Goal: Transaction & Acquisition: Purchase product/service

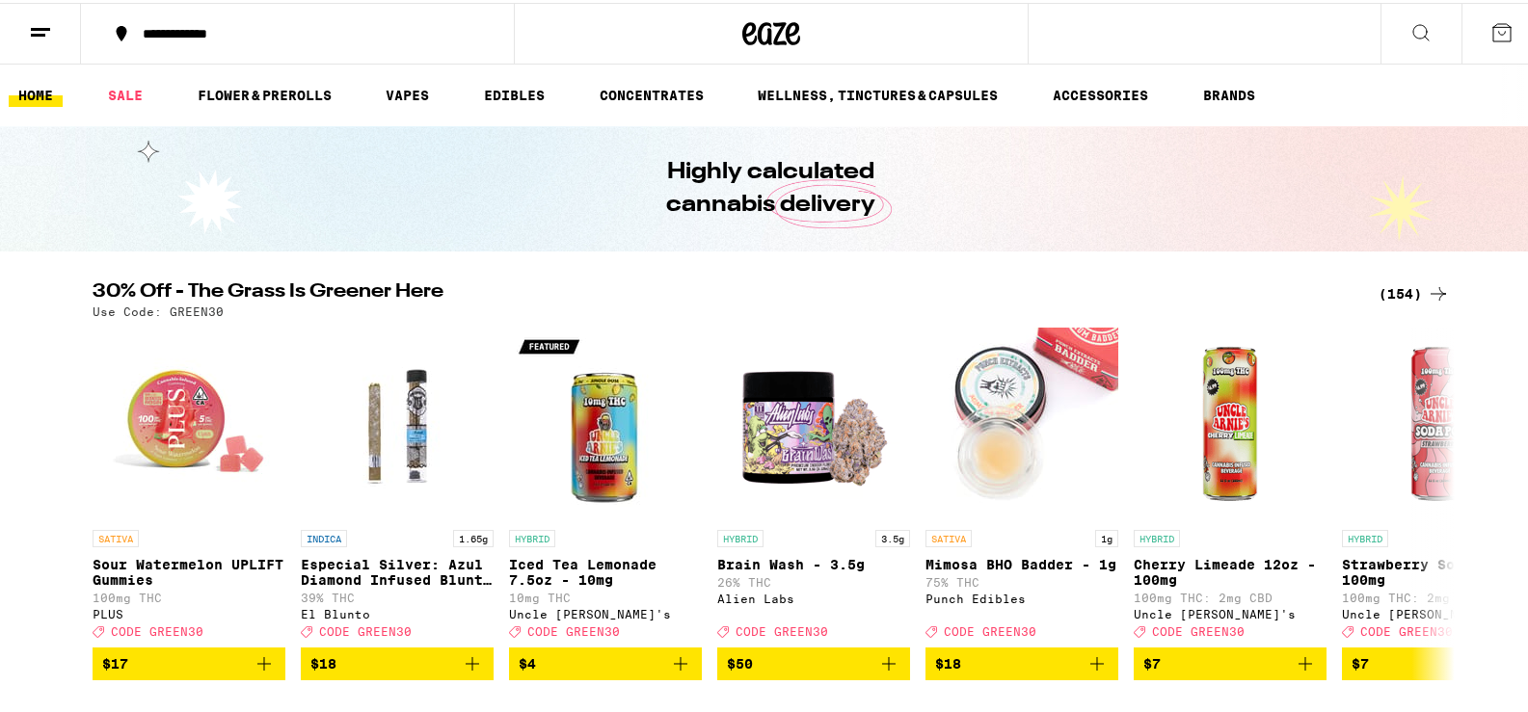
click at [1414, 291] on div "(154)" at bounding box center [1414, 291] width 71 height 23
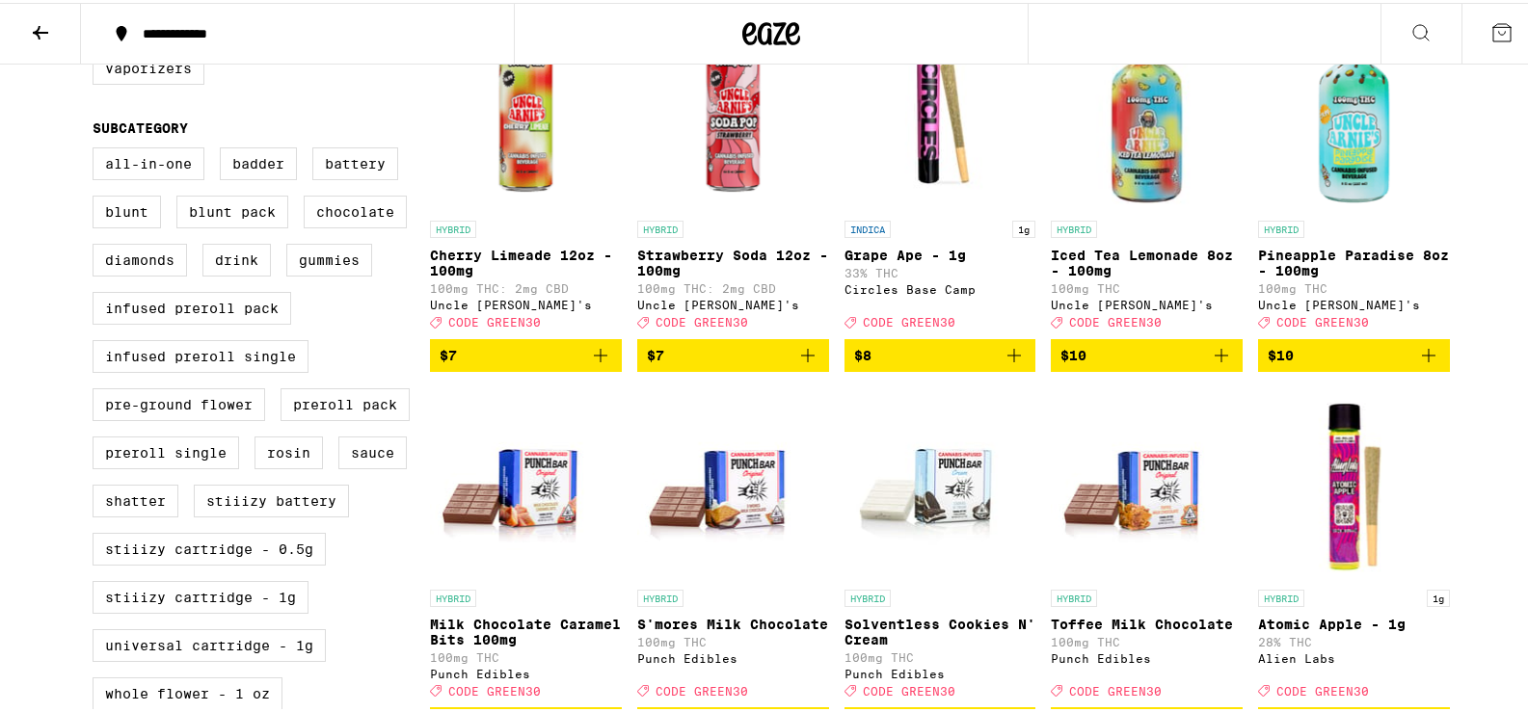
scroll to position [741, 0]
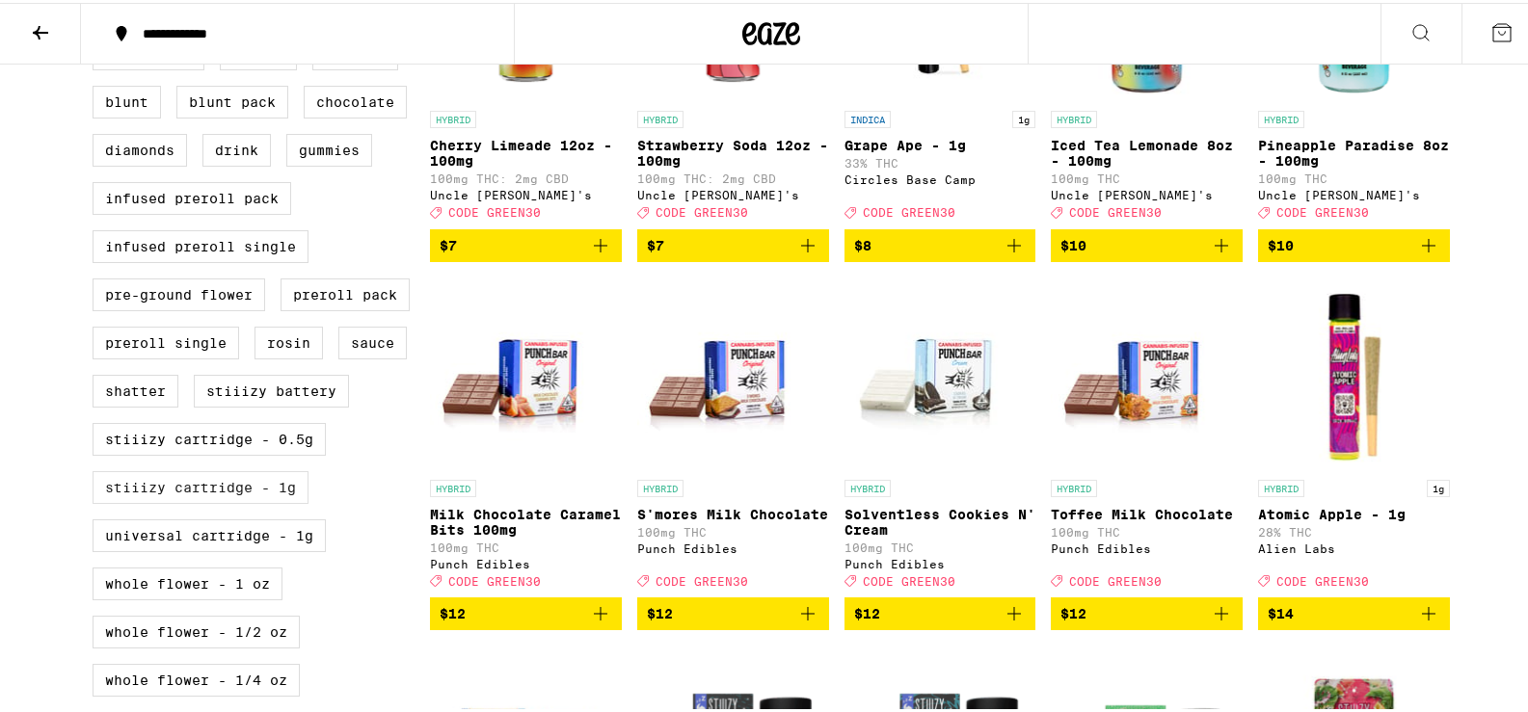
click at [275, 501] on label "STIIIZY Cartridge - 1g" at bounding box center [201, 485] width 216 height 33
click at [97, 39] on input "STIIIZY Cartridge - 1g" at bounding box center [96, 38] width 1 height 1
checkbox input "true"
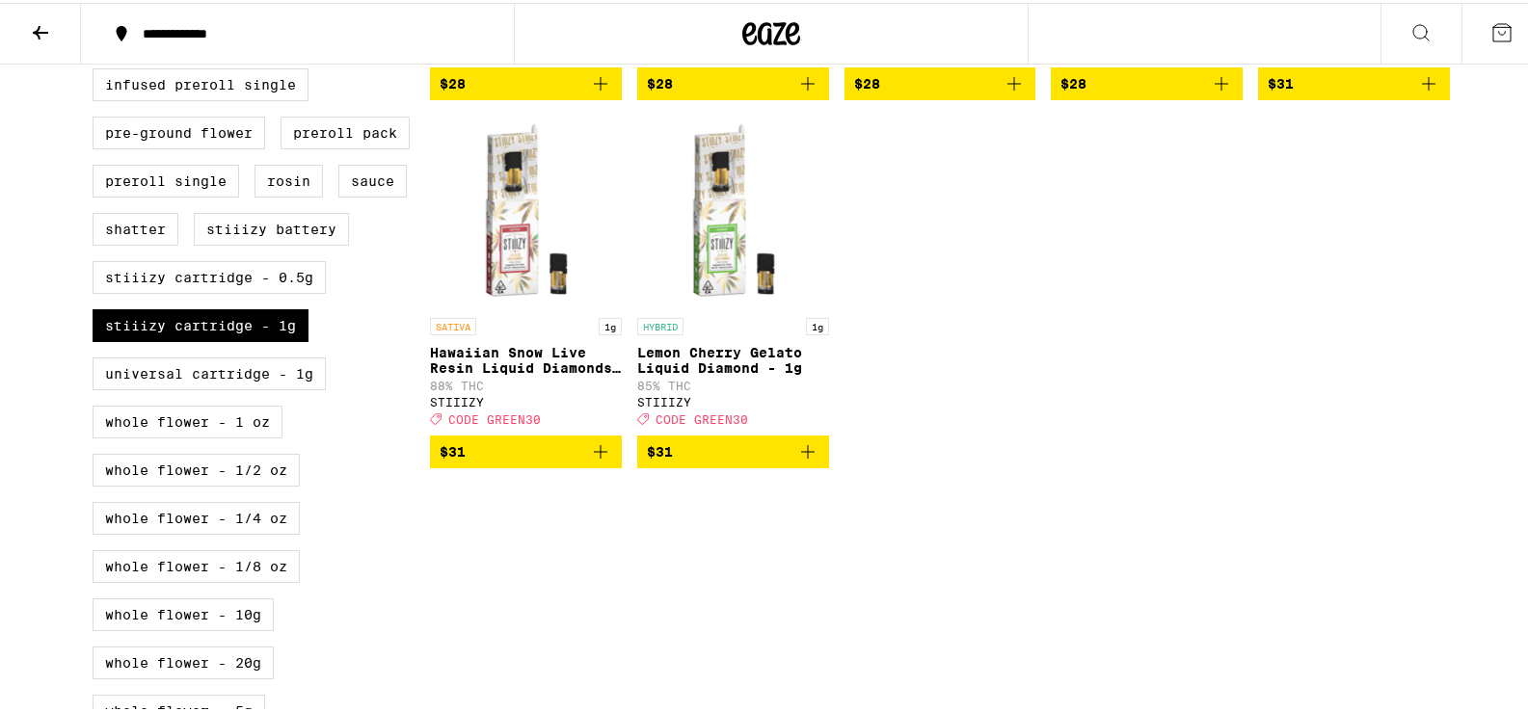
scroll to position [825, 0]
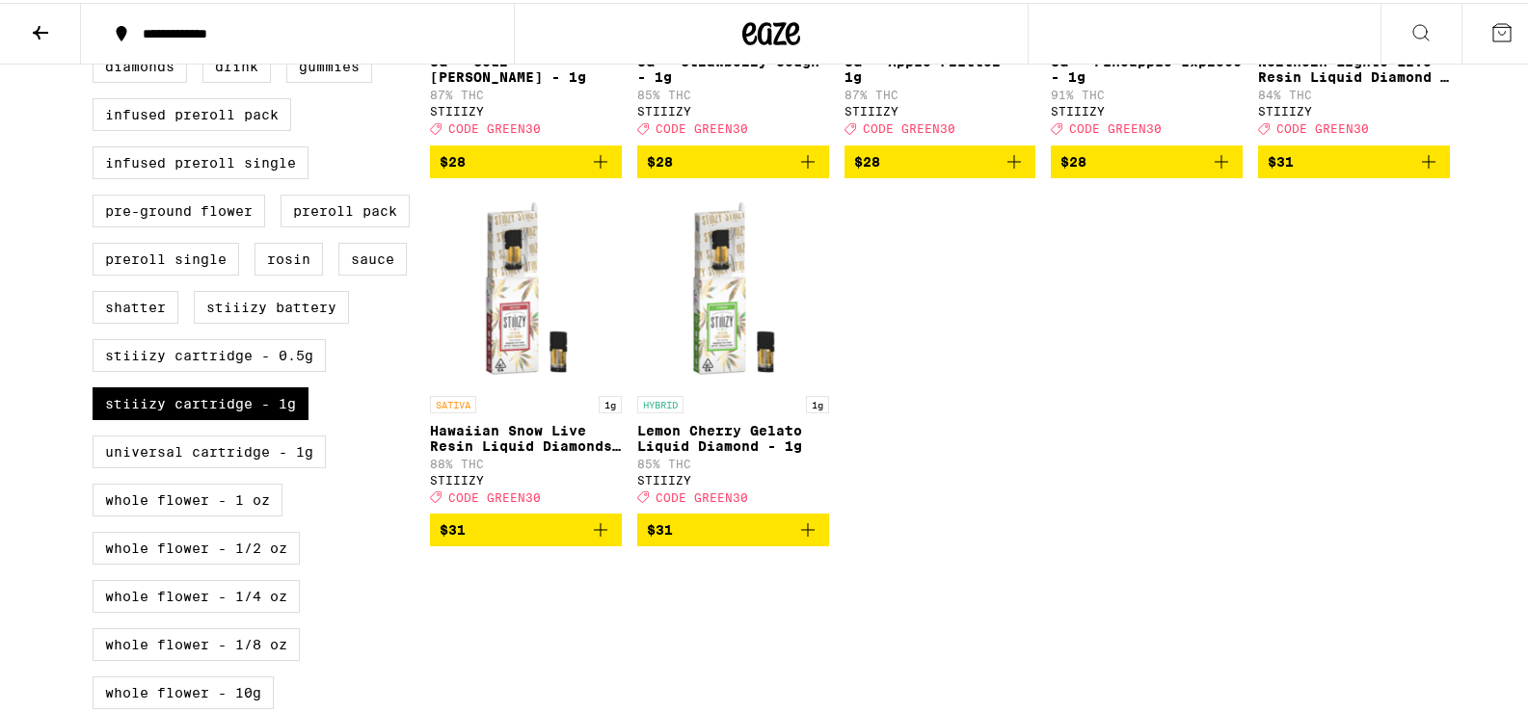
click at [290, 466] on label "Universal Cartridge - 1g" at bounding box center [209, 449] width 233 height 33
checkbox input "true"
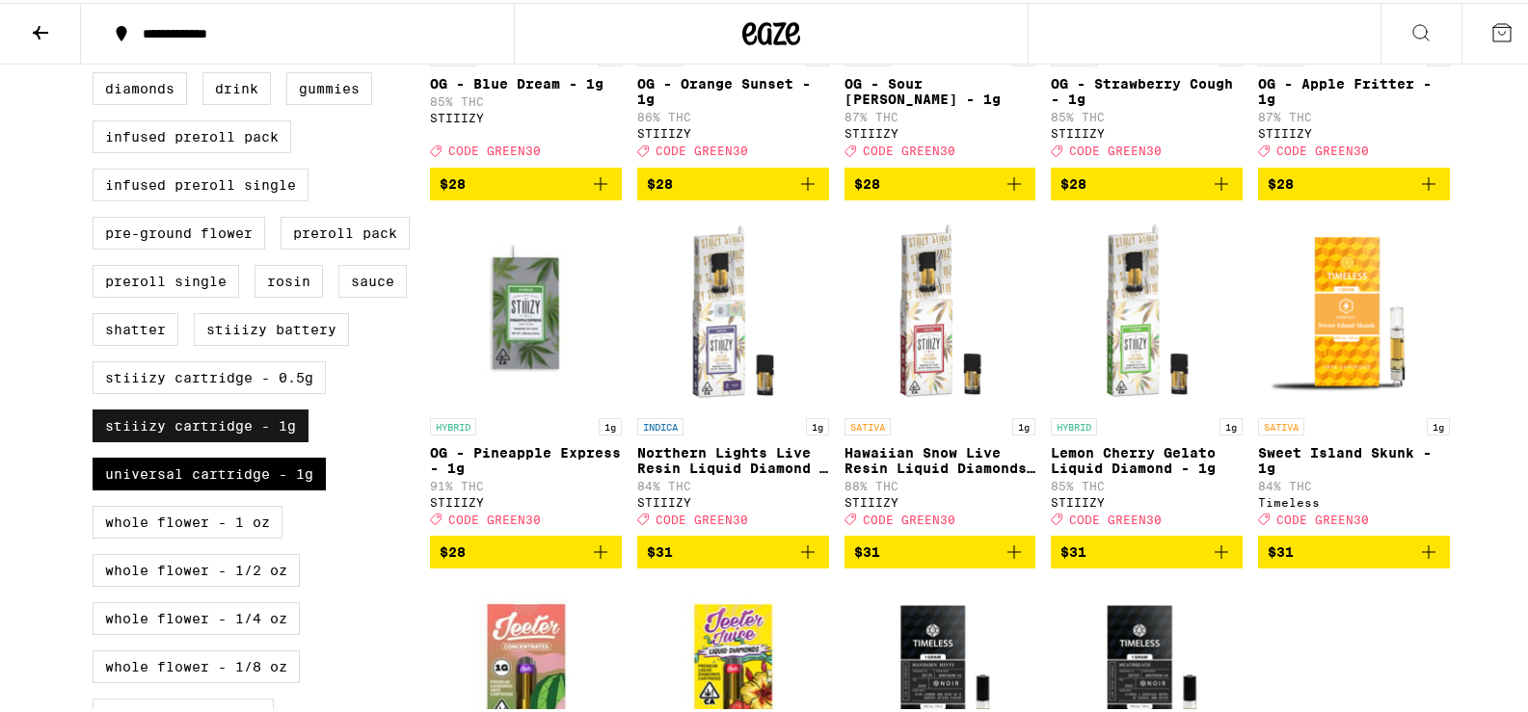
click at [247, 440] on label "STIIIZY Cartridge - 1g" at bounding box center [201, 423] width 216 height 33
checkbox input "false"
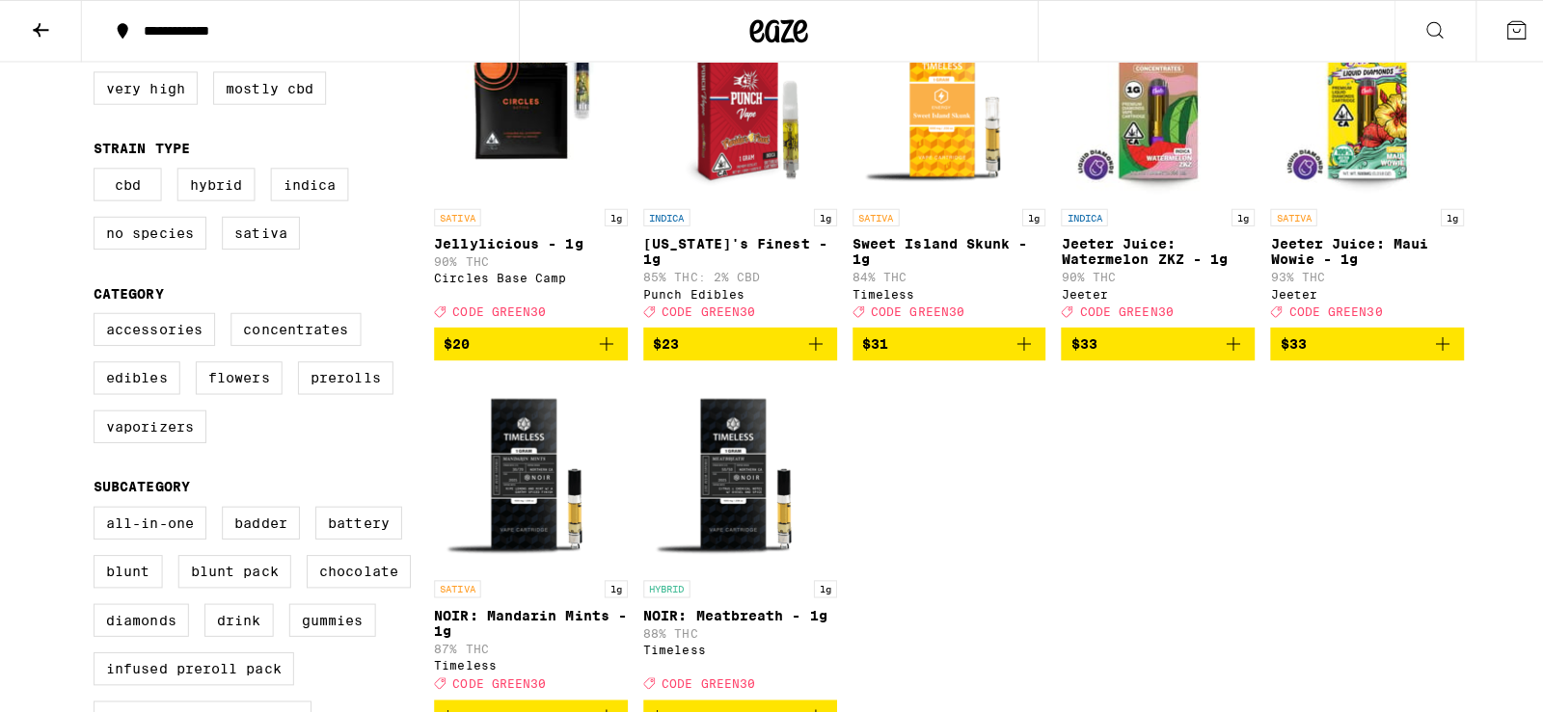
scroll to position [279, 0]
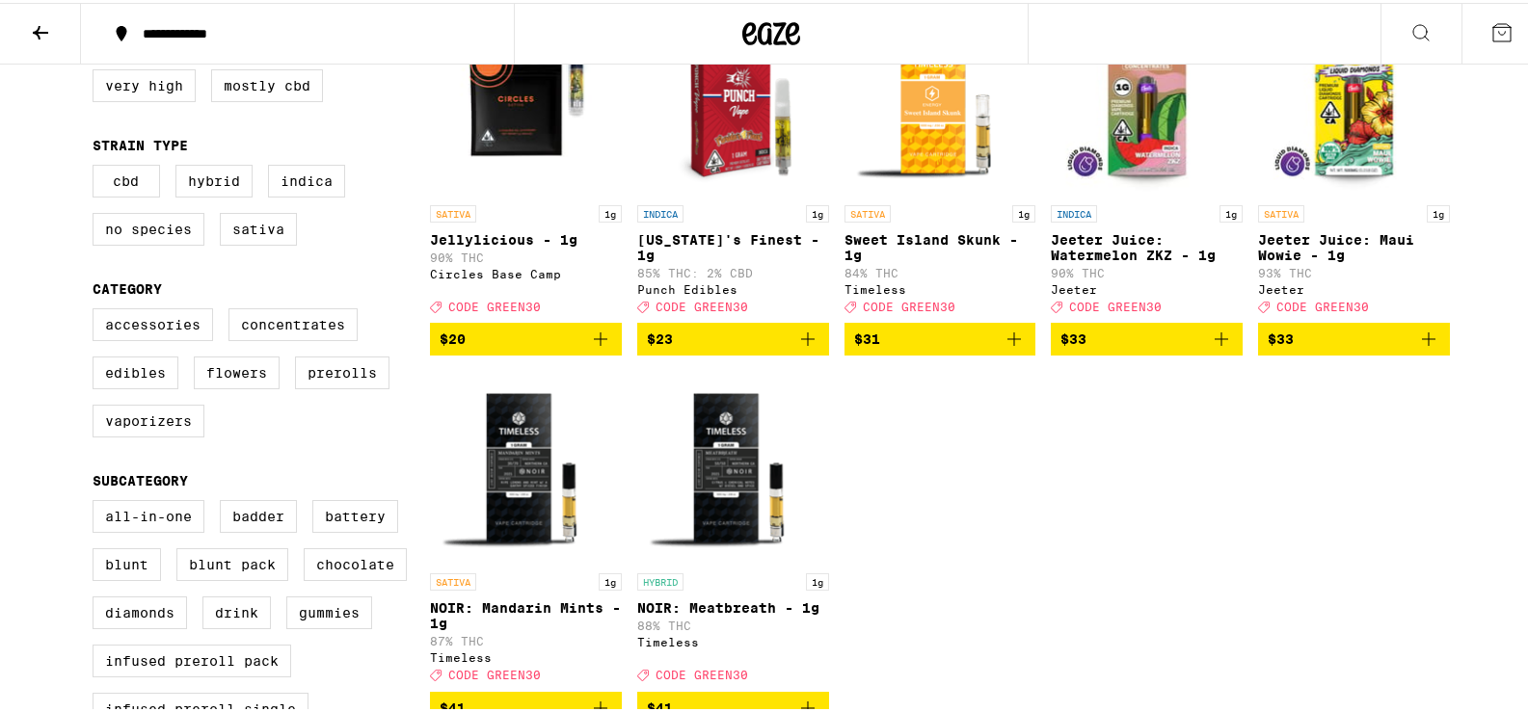
click at [718, 613] on p "NOIR: Meatbreath - 1g" at bounding box center [733, 605] width 192 height 15
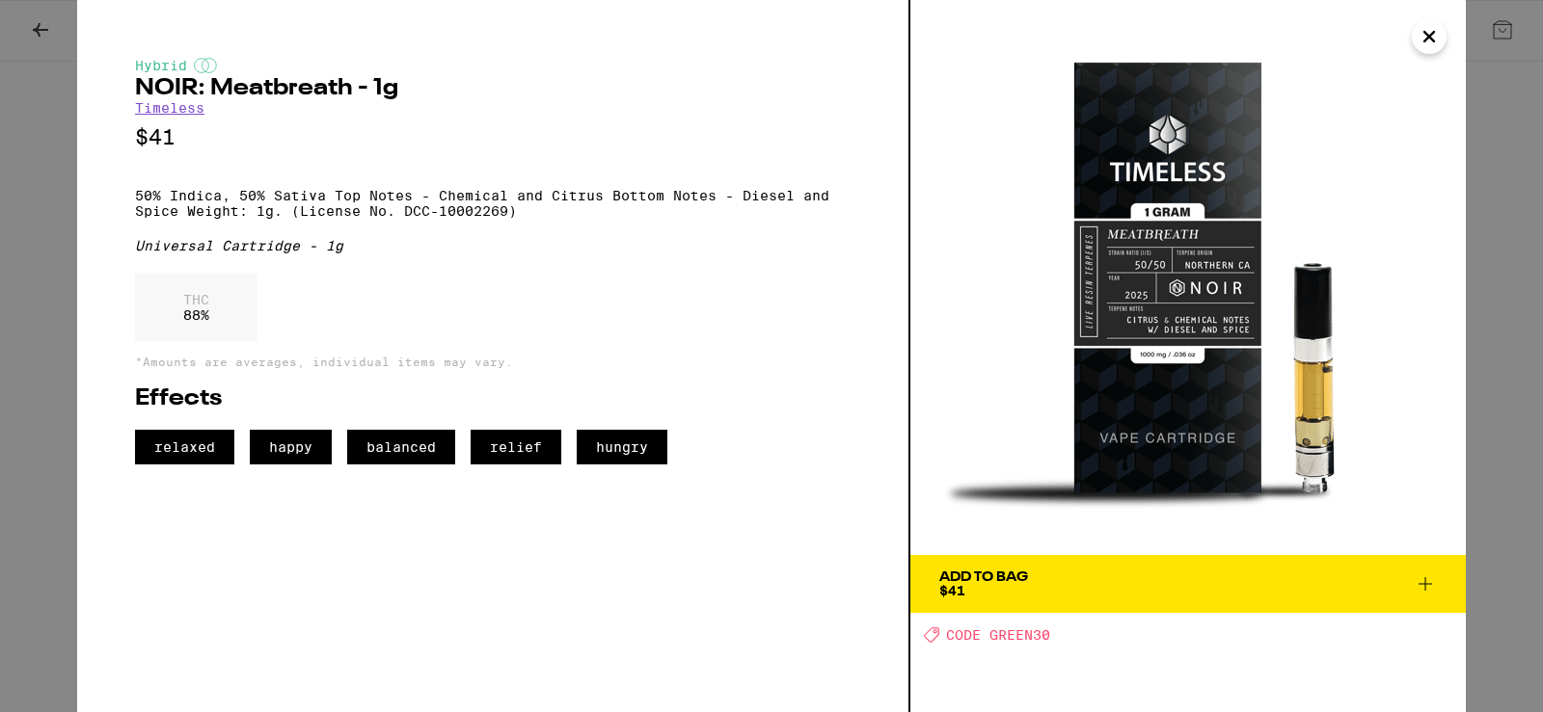
click at [1430, 35] on icon "Close" at bounding box center [1429, 37] width 10 height 10
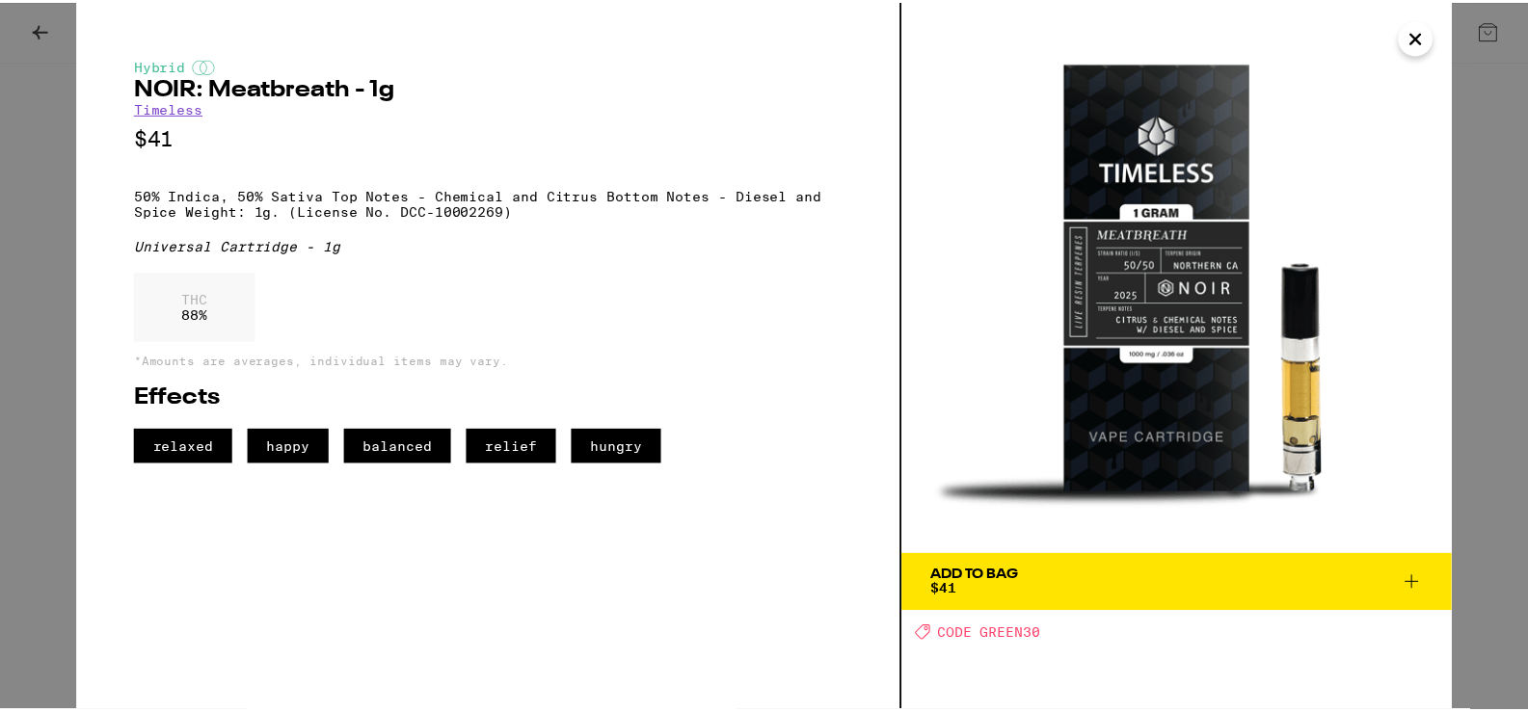
scroll to position [282, 0]
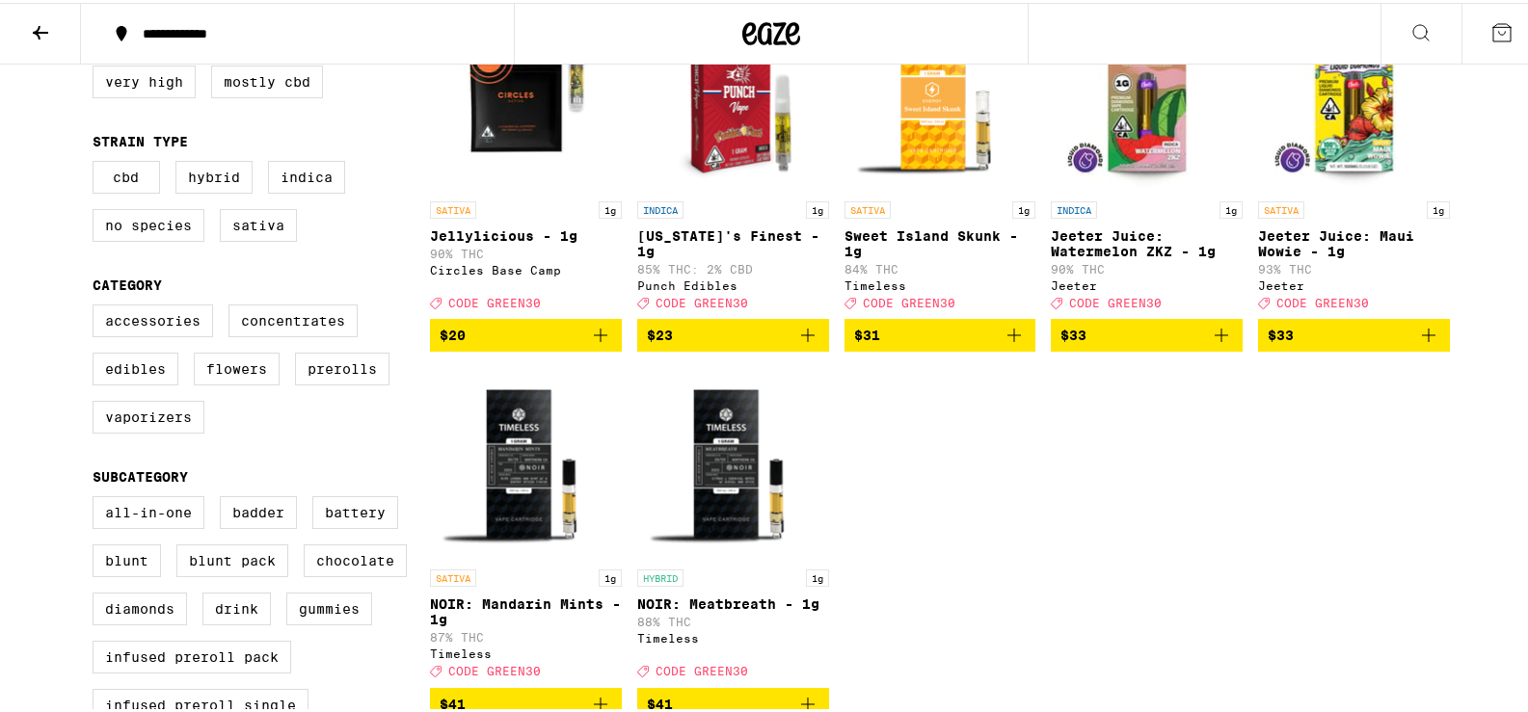
click at [504, 482] on img "Open page for NOIR: Mandarin Mints - 1g from Timeless" at bounding box center [526, 460] width 192 height 193
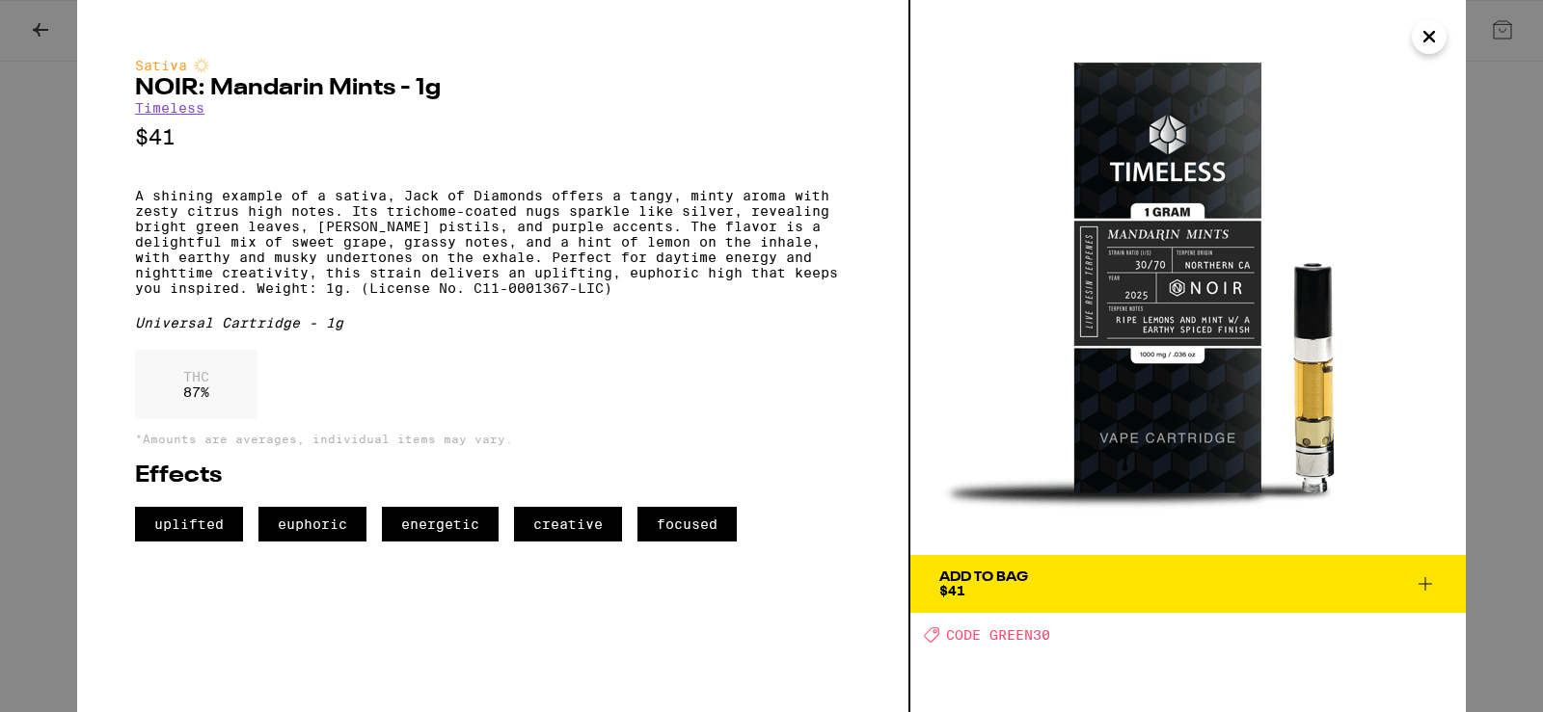
click at [1430, 40] on icon "Close" at bounding box center [1428, 36] width 23 height 29
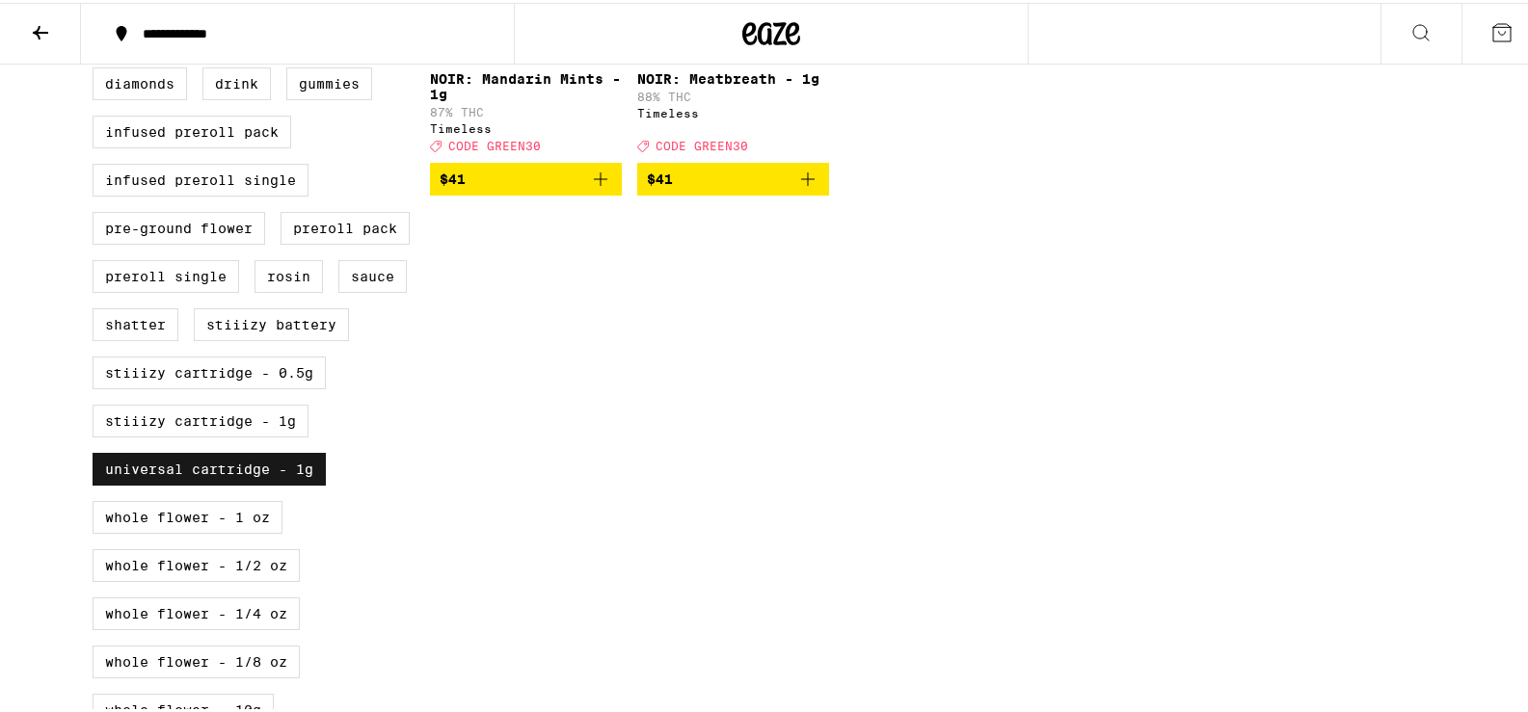
click at [265, 483] on label "Universal Cartridge - 1g" at bounding box center [209, 466] width 233 height 33
checkbox input "false"
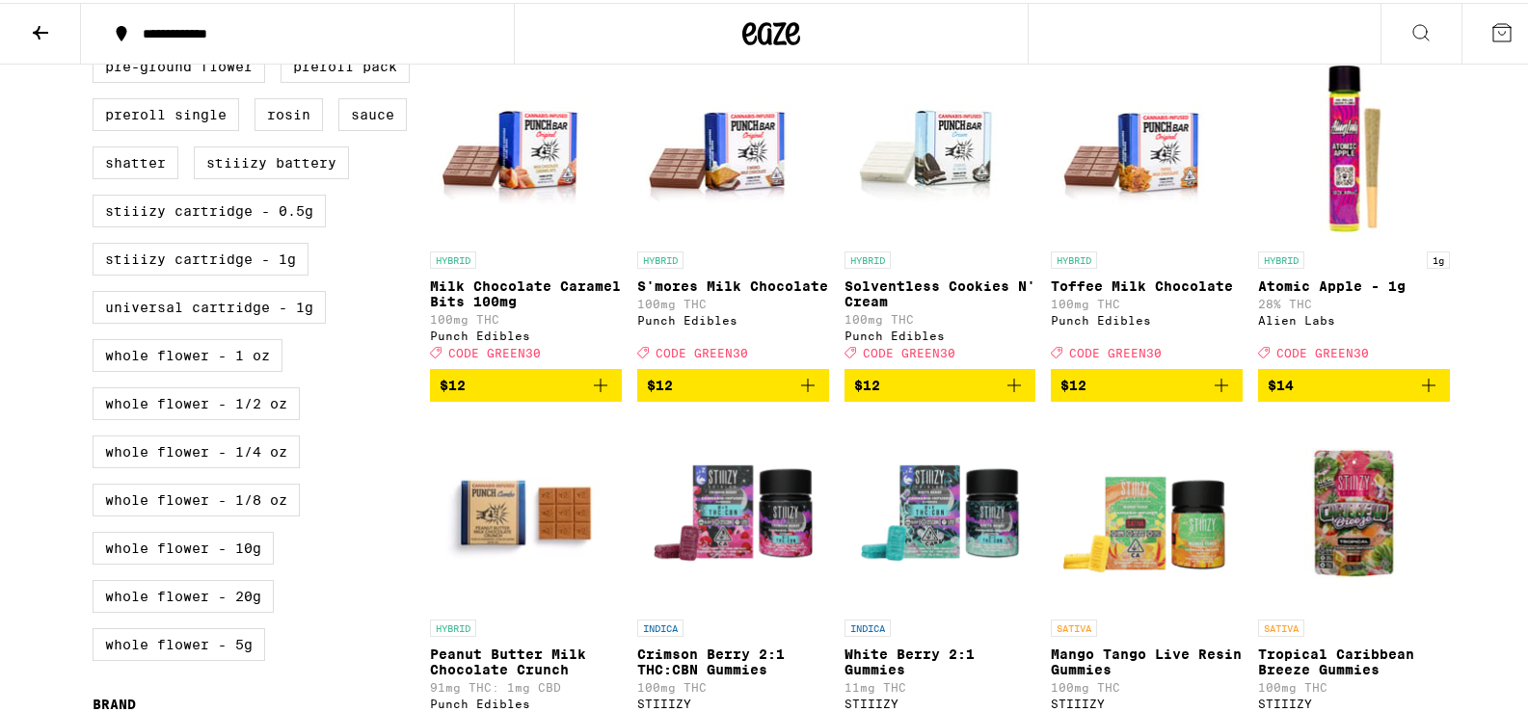
scroll to position [708, 0]
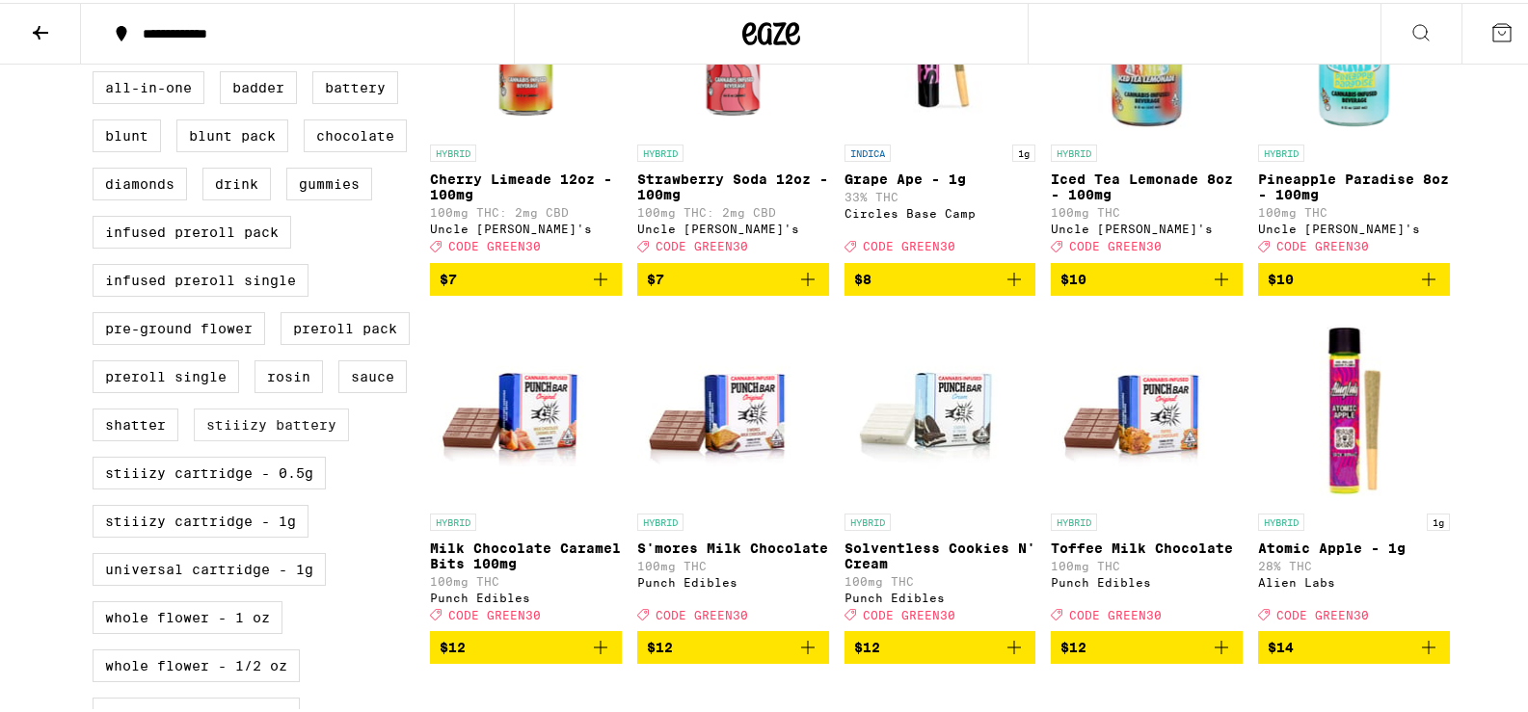
click at [281, 439] on label "STIIIZY Battery" at bounding box center [271, 422] width 155 height 33
click at [97, 72] on input "STIIIZY Battery" at bounding box center [96, 71] width 1 height 1
checkbox input "true"
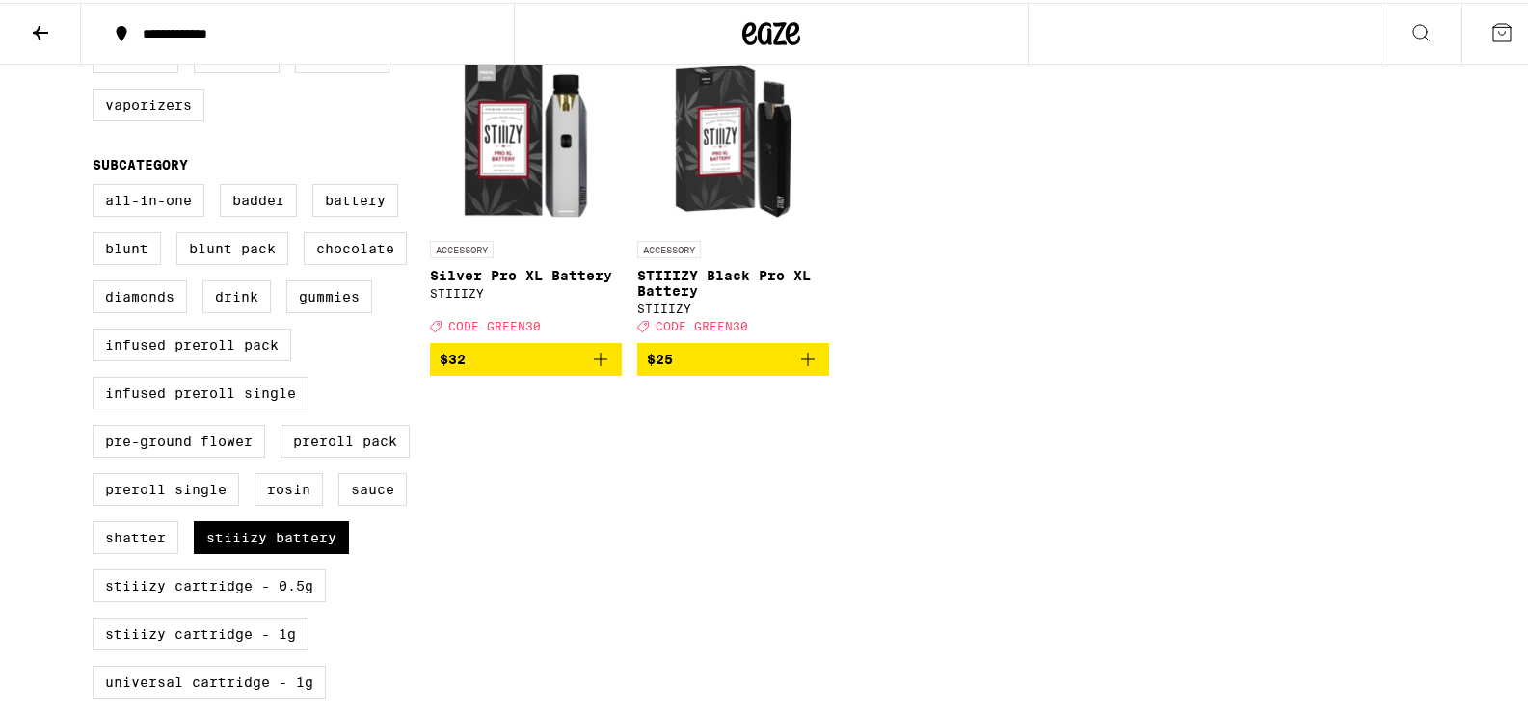
scroll to position [658, 0]
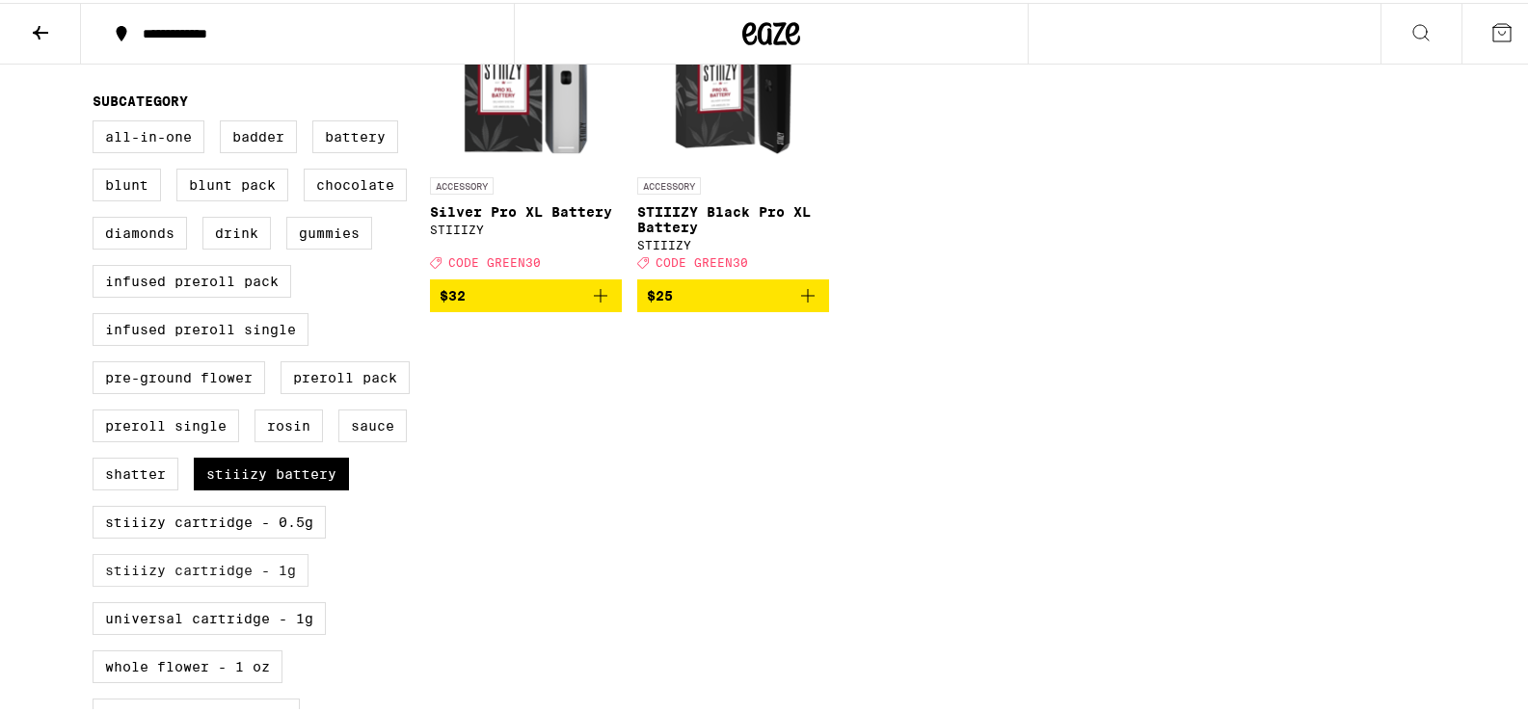
click at [243, 584] on label "STIIIZY Cartridge - 1g" at bounding box center [201, 567] width 216 height 33
click at [97, 121] on input "STIIIZY Cartridge - 1g" at bounding box center [96, 121] width 1 height 1
checkbox input "true"
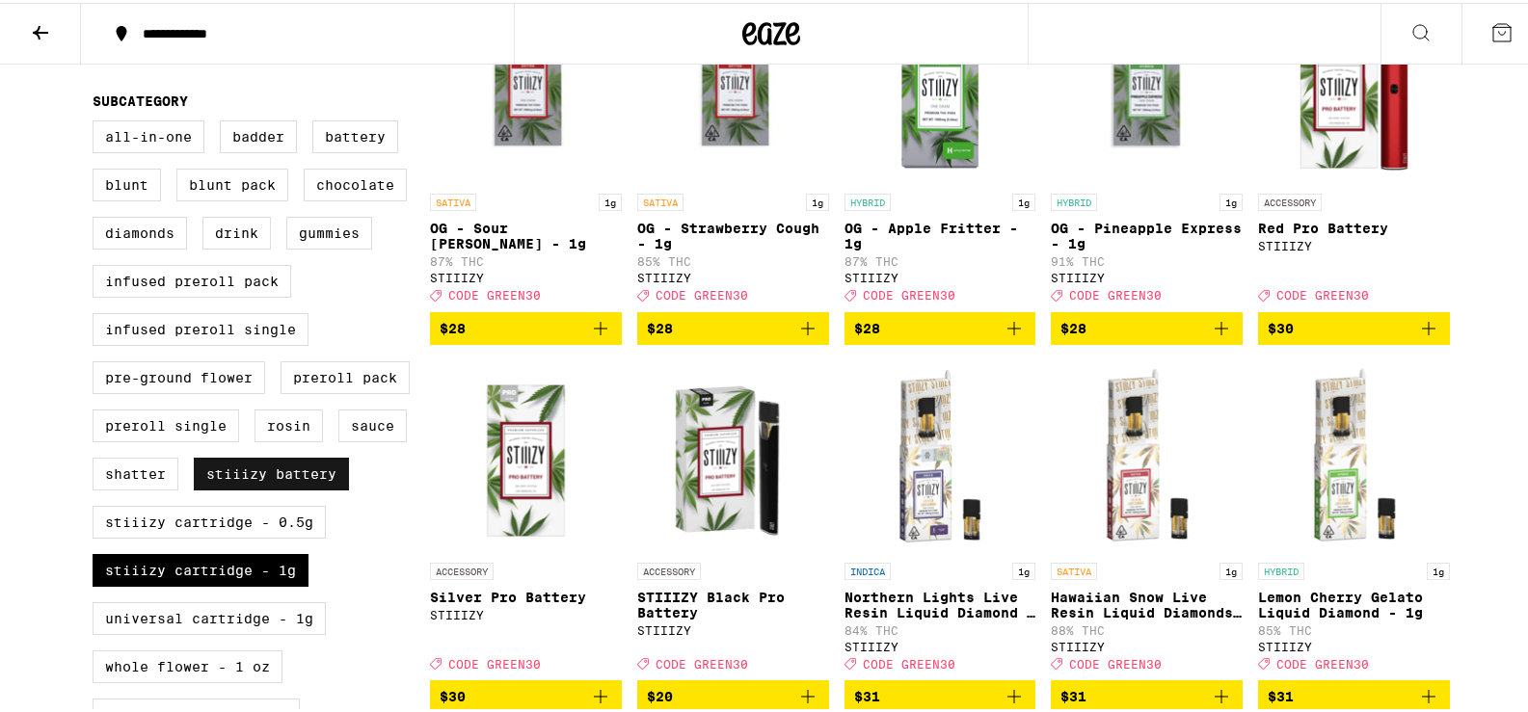
click at [255, 488] on label "STIIIZY Battery" at bounding box center [271, 471] width 155 height 33
click at [97, 121] on input "STIIIZY Battery" at bounding box center [96, 121] width 1 height 1
checkbox input "false"
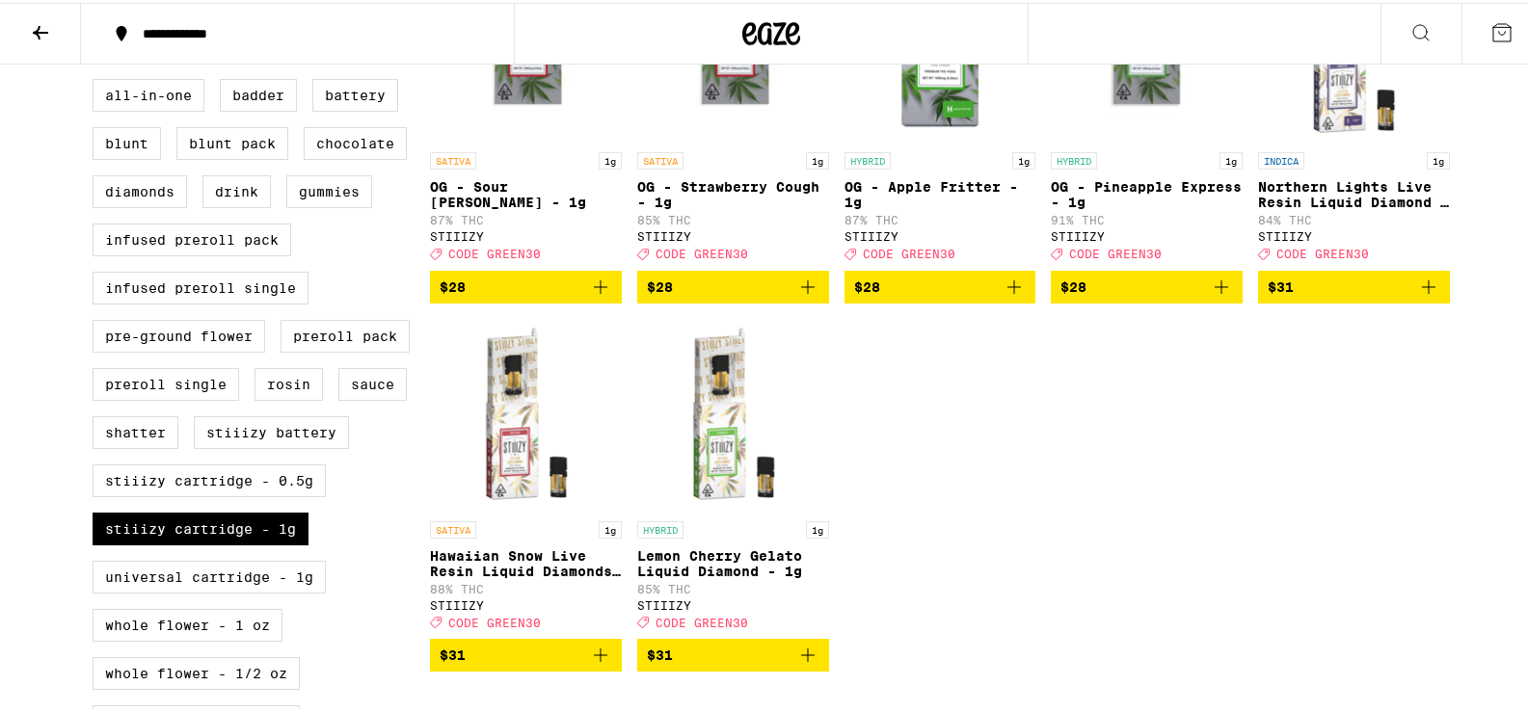
scroll to position [707, 0]
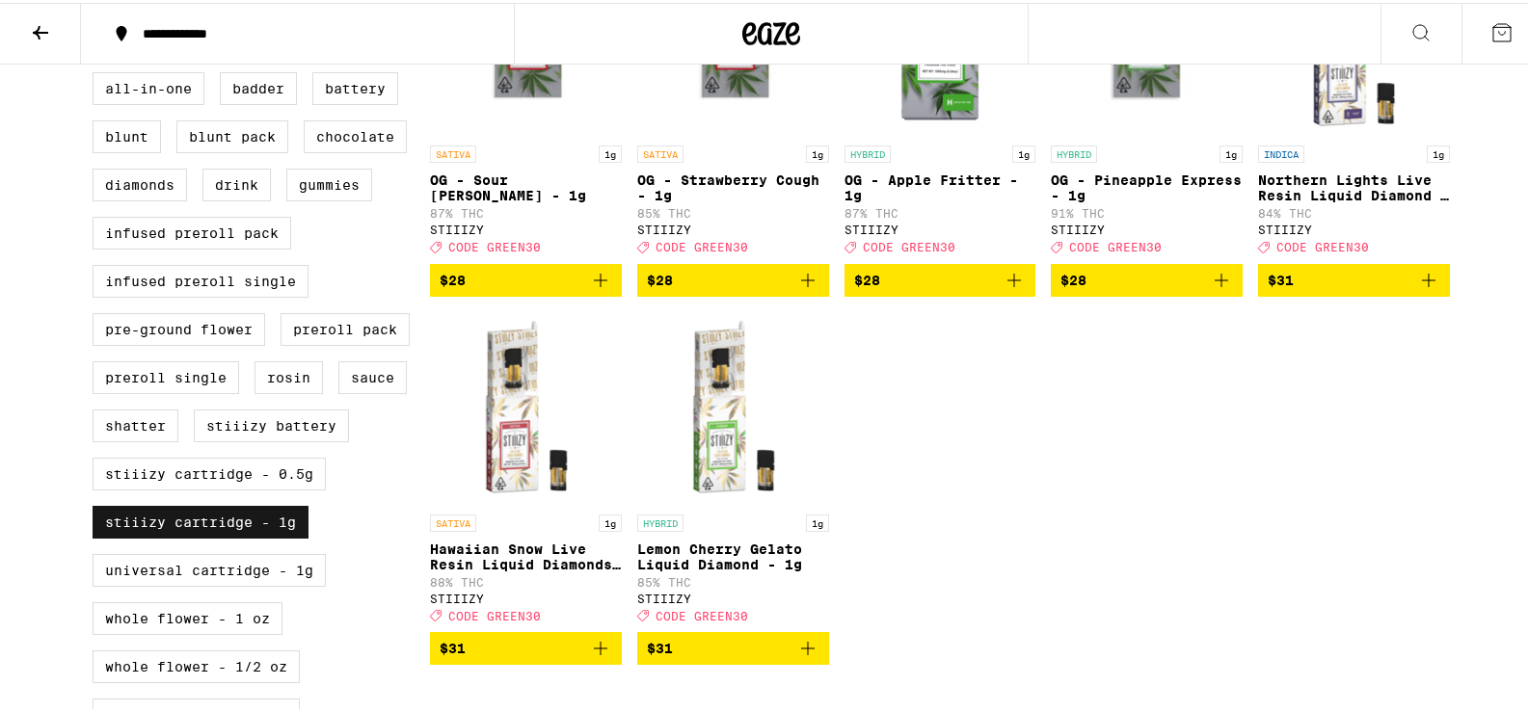
click at [241, 536] on label "STIIIZY Cartridge - 1g" at bounding box center [201, 519] width 216 height 33
click at [97, 73] on input "STIIIZY Cartridge - 1g" at bounding box center [96, 72] width 1 height 1
checkbox input "false"
